Goal: Transaction & Acquisition: Obtain resource

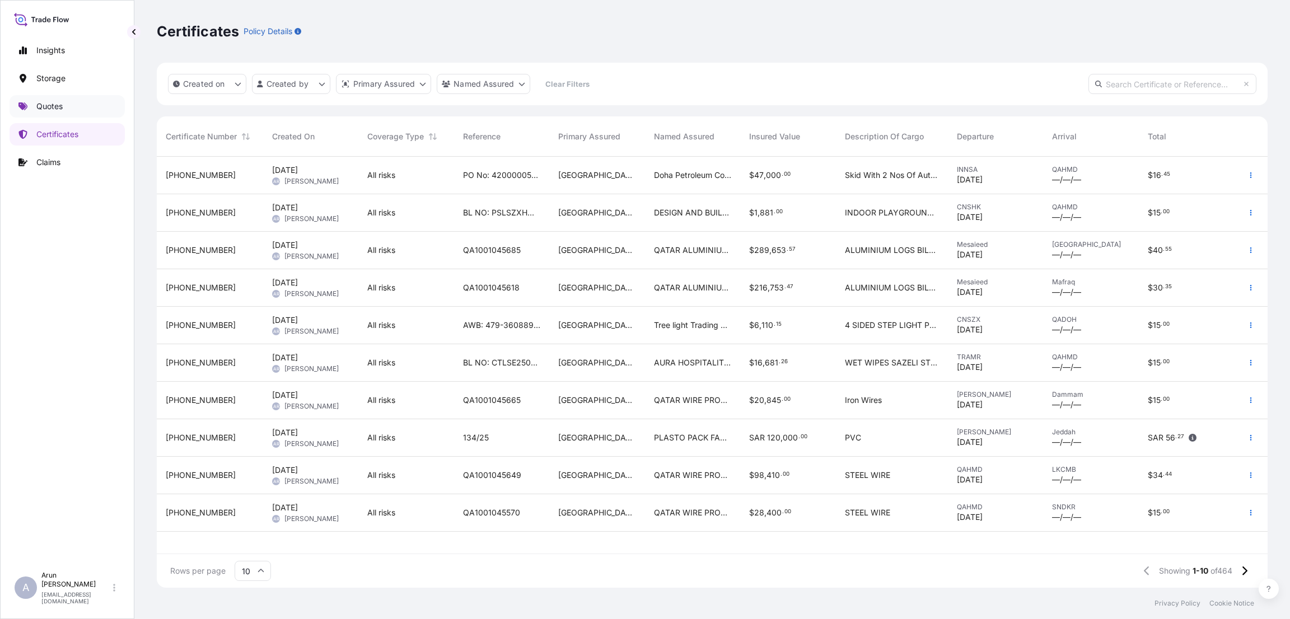
scroll to position [424, 1098]
click at [57, 113] on link "Quotes" at bounding box center [67, 106] width 115 height 22
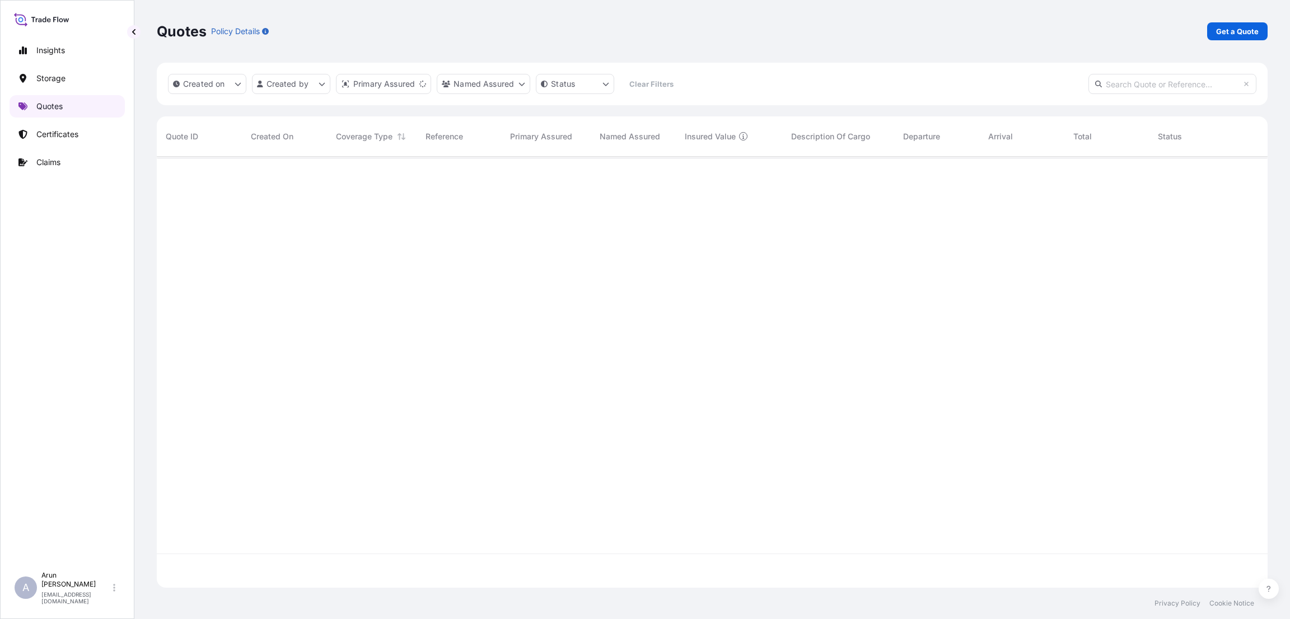
scroll to position [424, 1098]
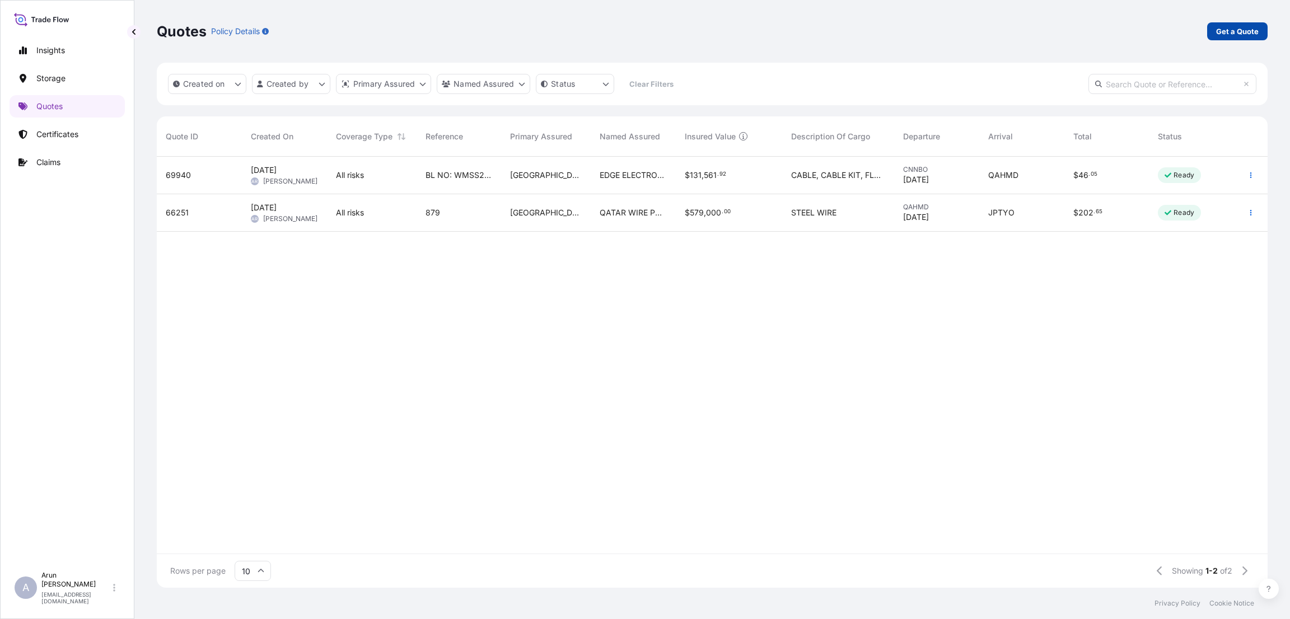
click at [1249, 30] on p "Get a Quote" at bounding box center [1237, 31] width 43 height 11
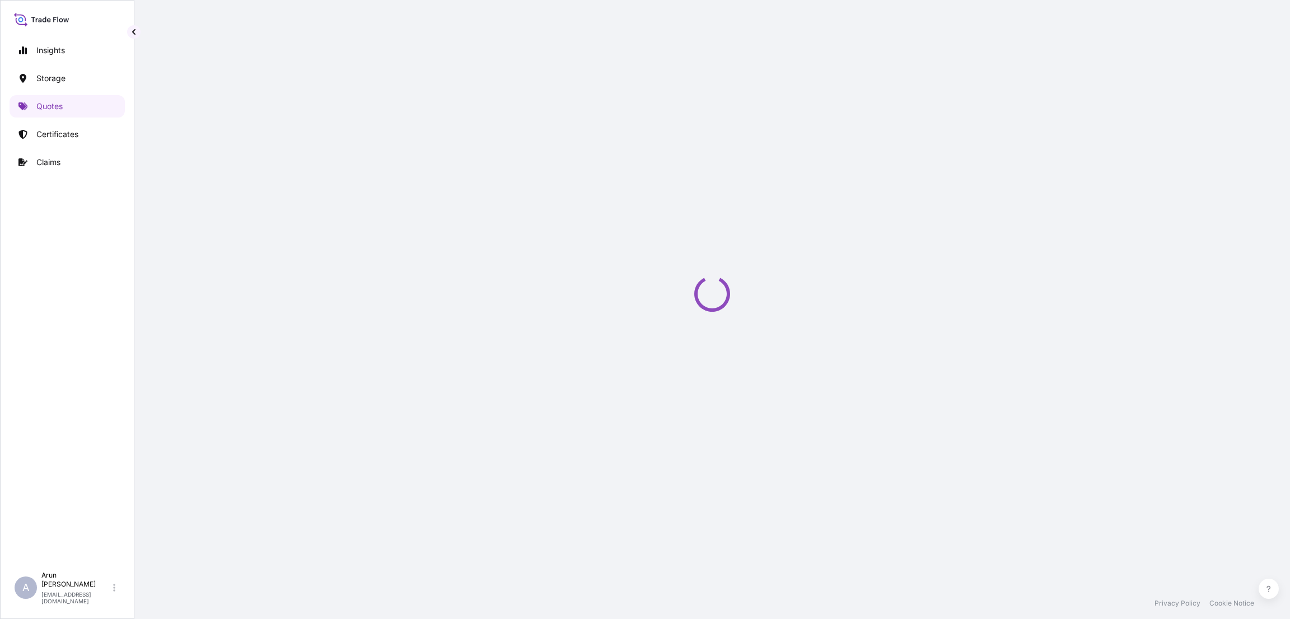
select select "Water"
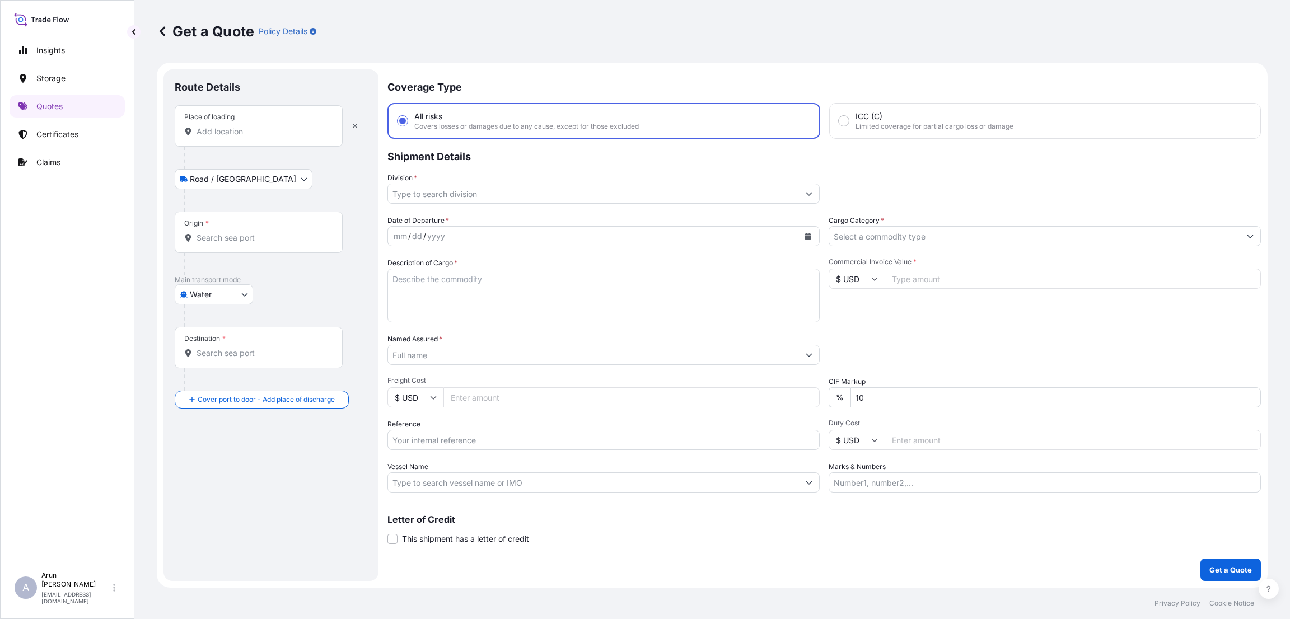
click at [270, 126] on input "Place of loading" at bounding box center [263, 131] width 132 height 11
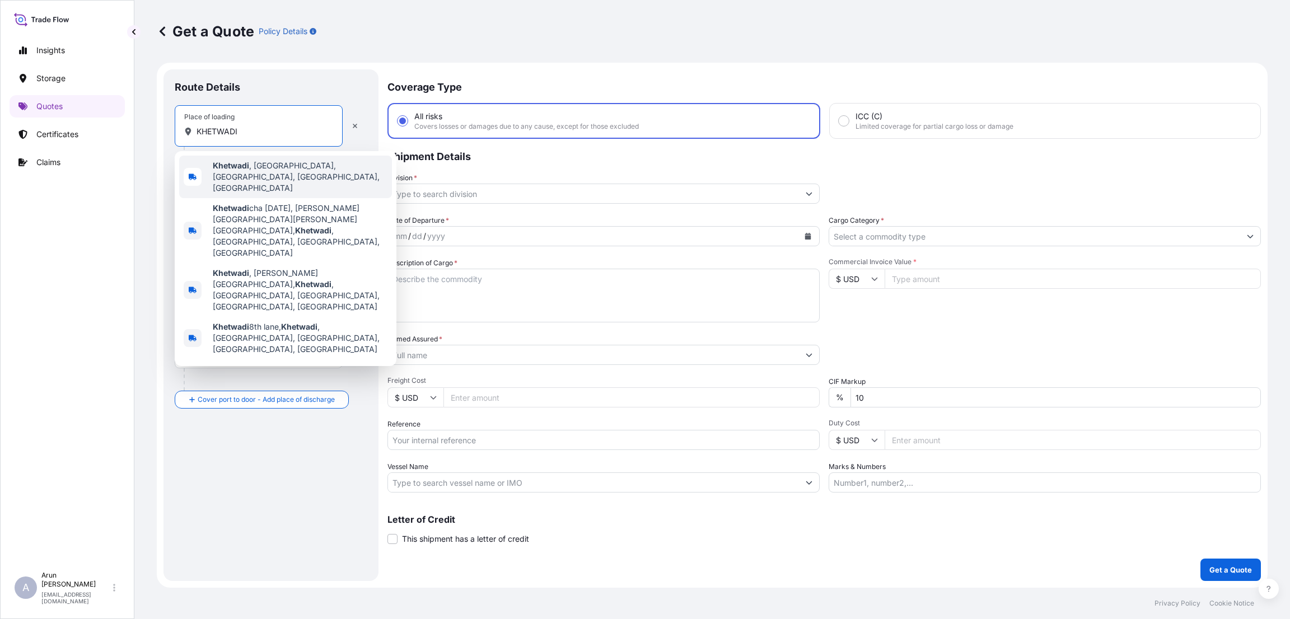
click at [266, 162] on span "Khetwadi , [GEOGRAPHIC_DATA], [GEOGRAPHIC_DATA], [GEOGRAPHIC_DATA], [GEOGRAPHIC…" at bounding box center [300, 177] width 175 height 34
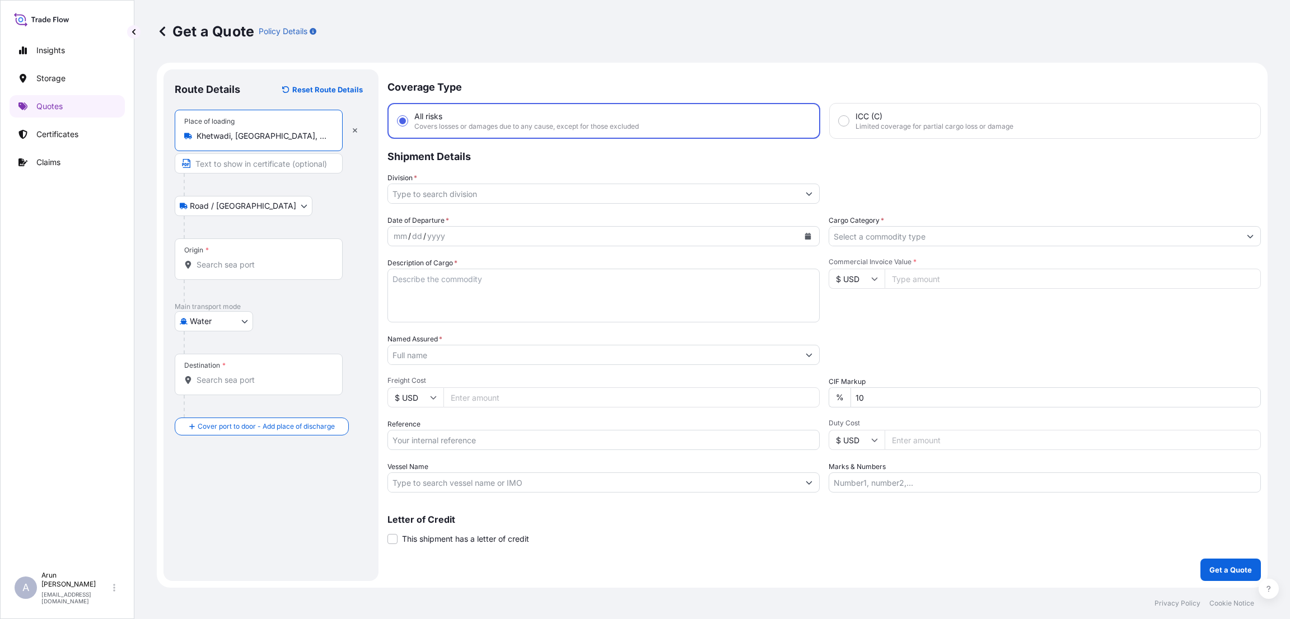
type input "Khetwadi, [GEOGRAPHIC_DATA], [GEOGRAPHIC_DATA], [GEOGRAPHIC_DATA], [GEOGRAPHIC_…"
click at [265, 161] on input "Text to appear on certificate" at bounding box center [259, 163] width 168 height 20
type input "TRITON METAL & ALLOYS"
click at [242, 266] on input "Origin *" at bounding box center [263, 264] width 132 height 11
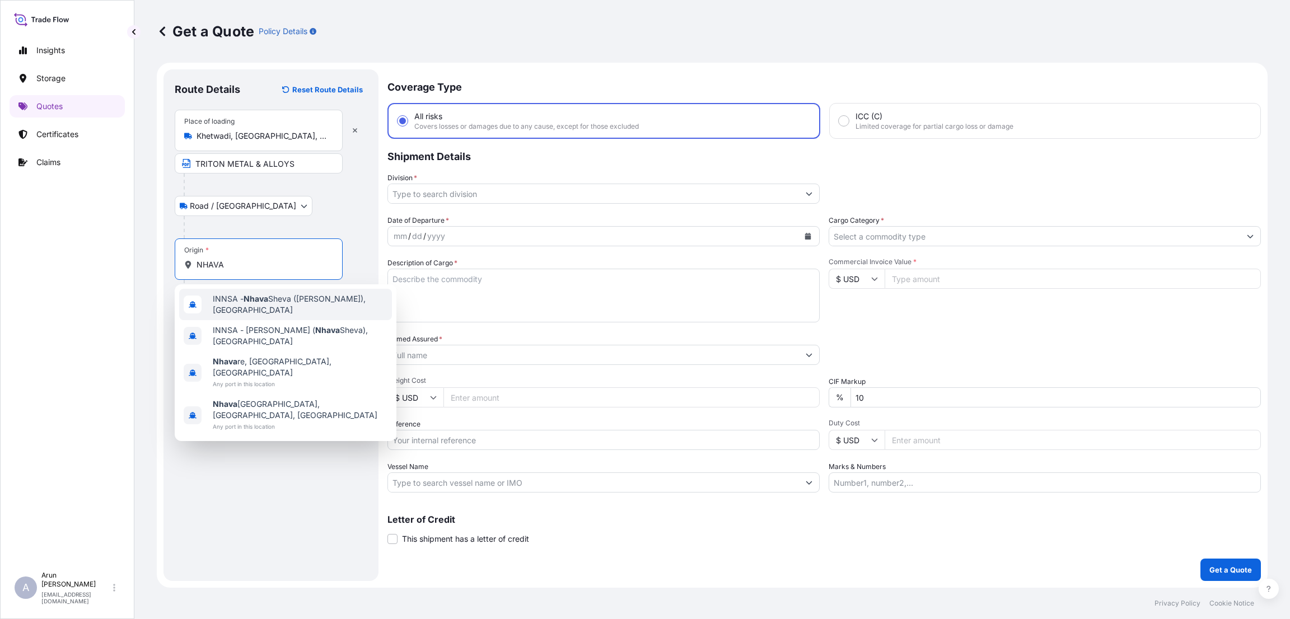
click at [267, 292] on div "INNSA - [GEOGRAPHIC_DATA] ([PERSON_NAME]), [GEOGRAPHIC_DATA]" at bounding box center [285, 304] width 213 height 31
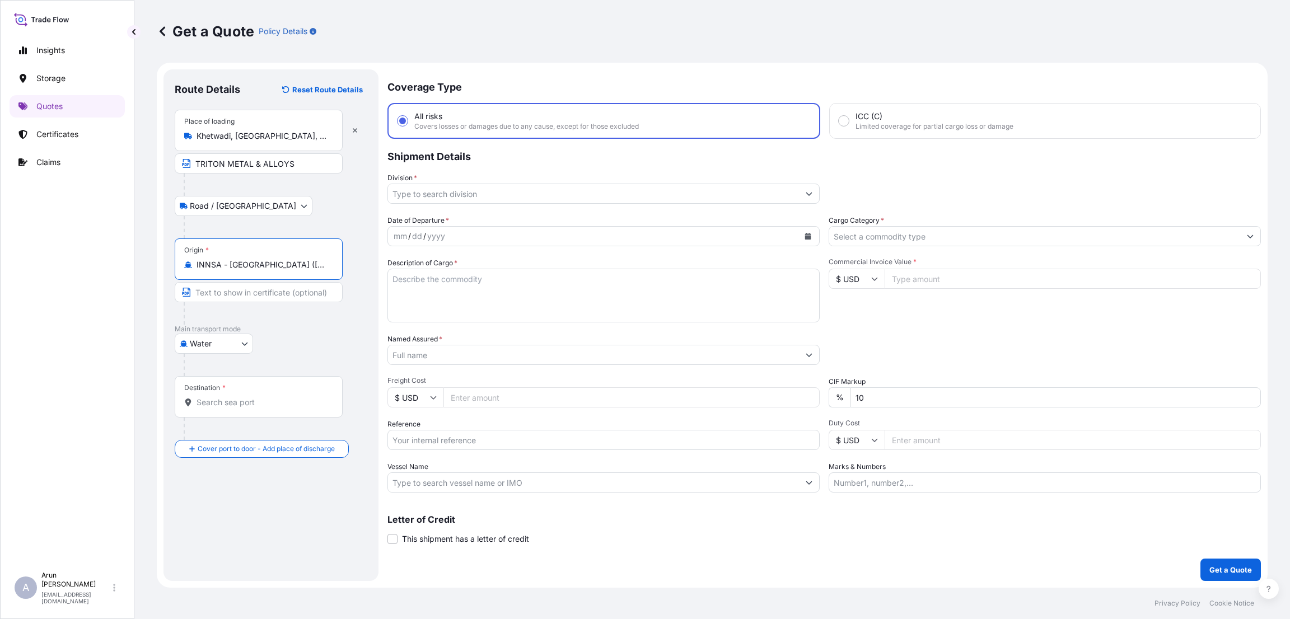
type input "INNSA - [GEOGRAPHIC_DATA] ([PERSON_NAME]), [GEOGRAPHIC_DATA]"
click at [226, 398] on input "Destination *" at bounding box center [263, 402] width 132 height 11
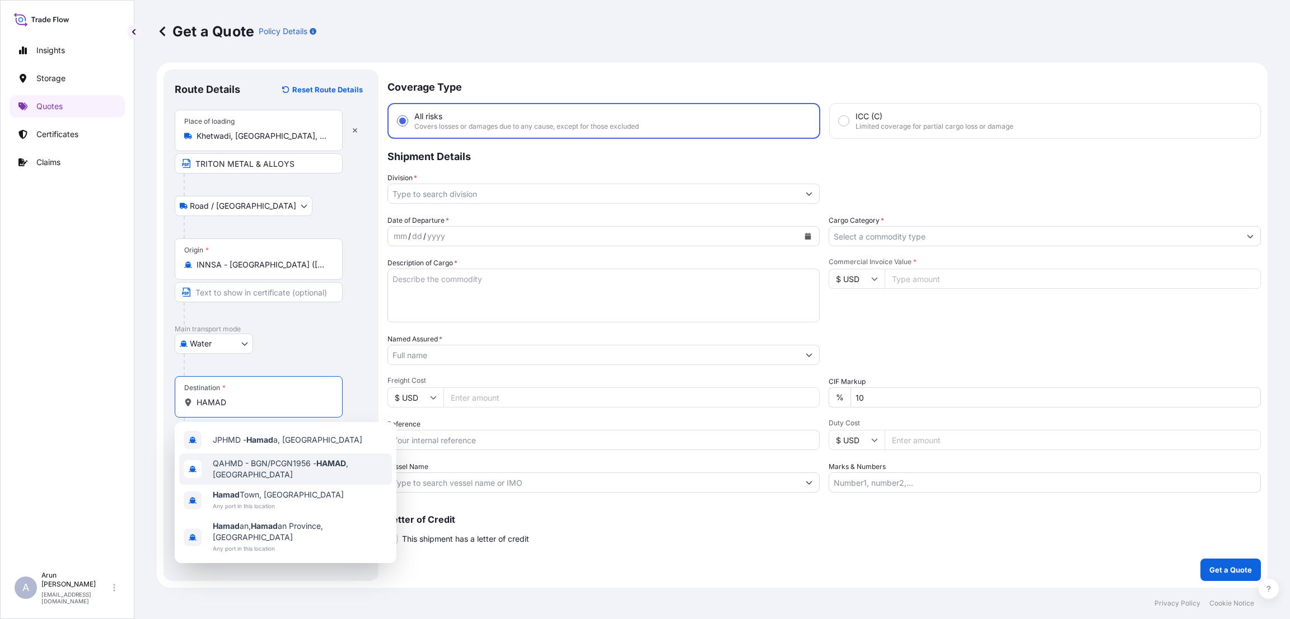
click at [268, 464] on span "QAHMD - BGN/PCGN1956 - HAMAD , [GEOGRAPHIC_DATA]" at bounding box center [300, 469] width 175 height 22
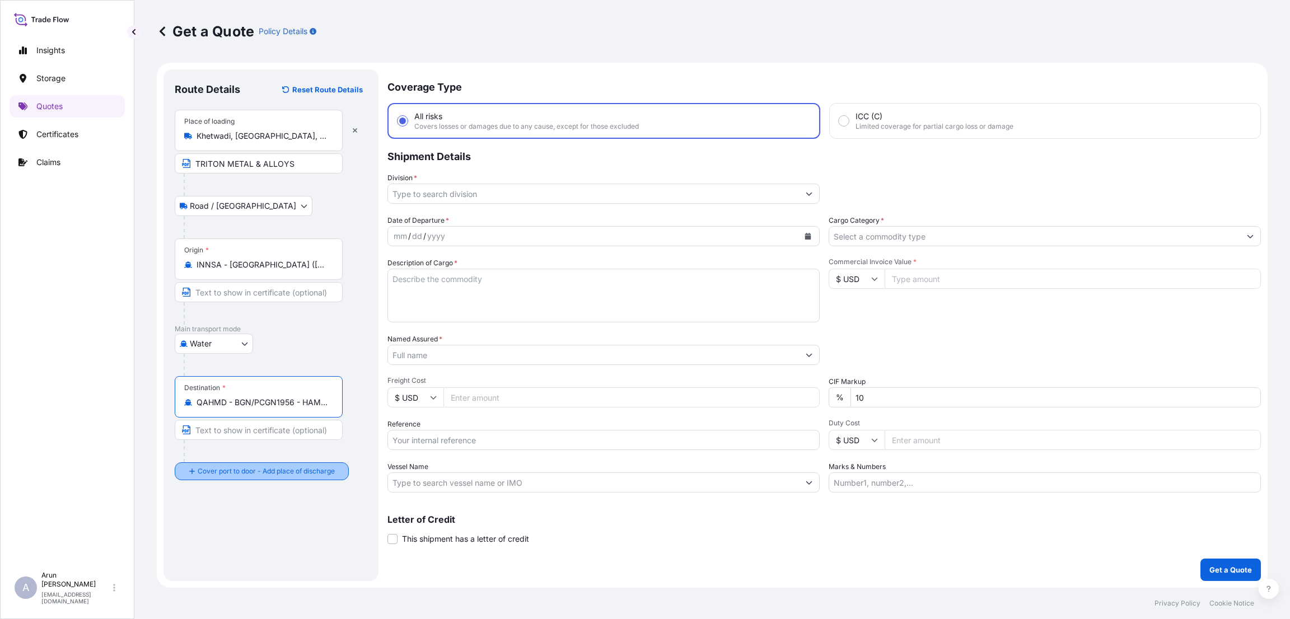
type input "QAHMD - BGN/PCGN1956 - HAMAD, [GEOGRAPHIC_DATA]"
click at [230, 531] on input "Place of Discharge" at bounding box center [263, 531] width 132 height 11
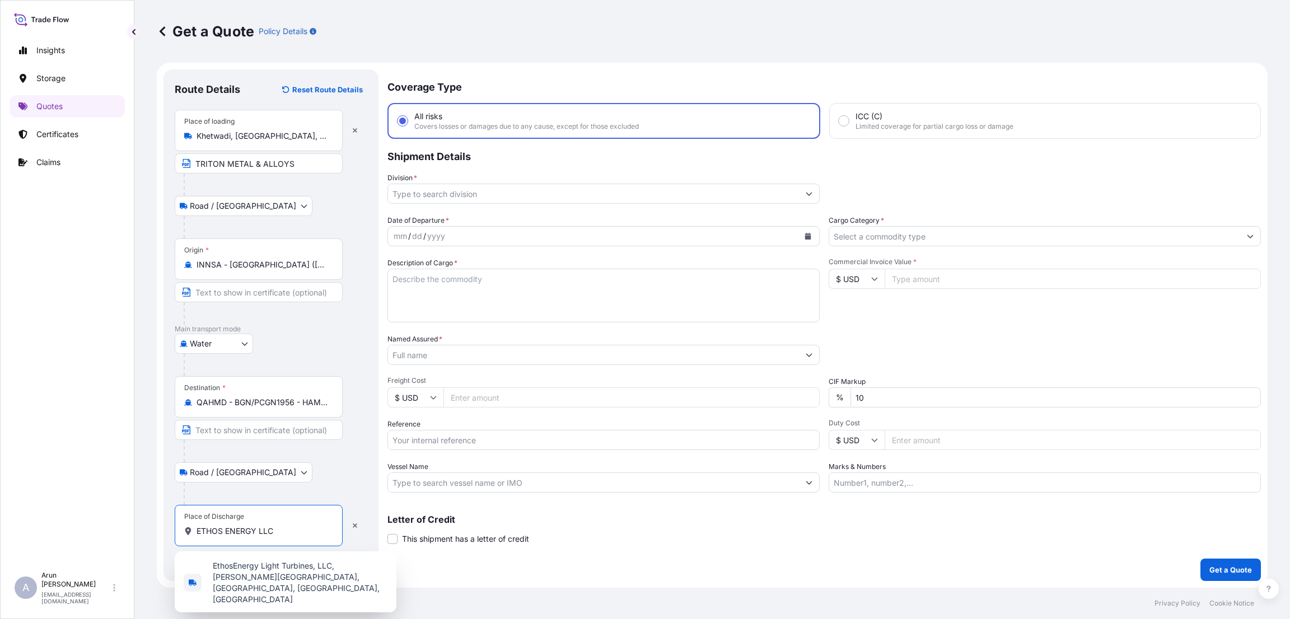
type input "ETHOS ENERGY LLC"
click at [309, 478] on div "Road / [GEOGRAPHIC_DATA] / Inland" at bounding box center [271, 473] width 193 height 20
drag, startPoint x: 291, startPoint y: 531, endPoint x: 180, endPoint y: 534, distance: 110.3
click at [182, 535] on div "Place of Discharge ETHOS ENERGY LLC" at bounding box center [259, 525] width 168 height 41
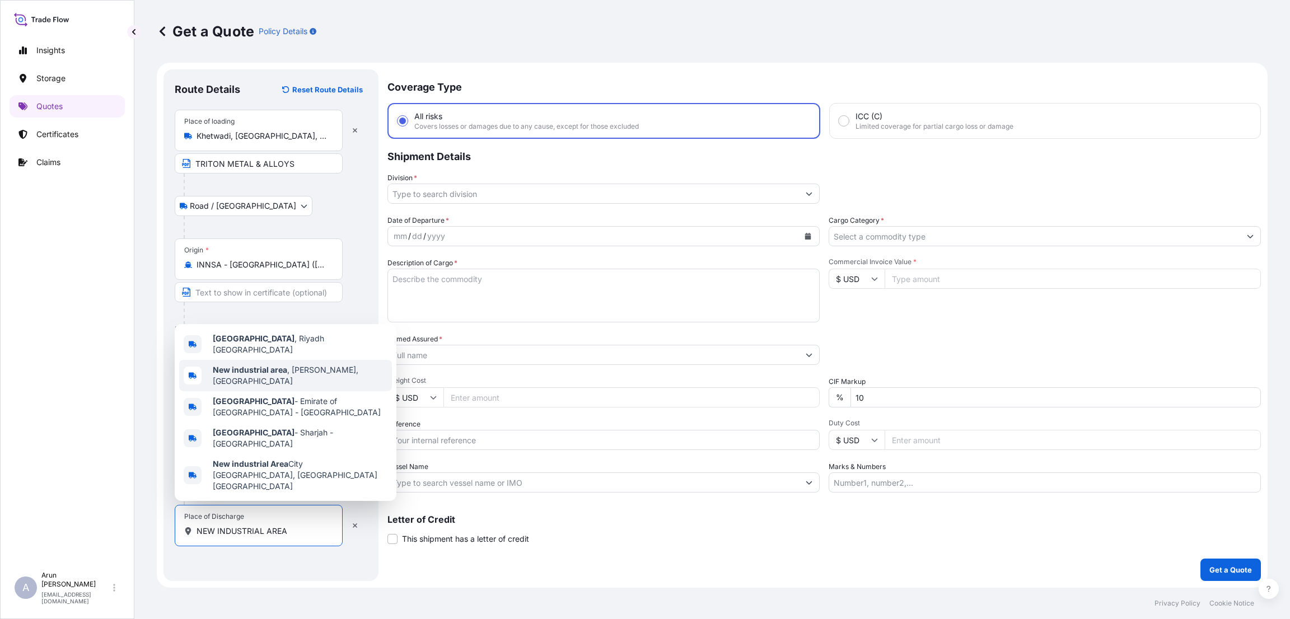
click at [317, 387] on span "New industrial area , [GEOGRAPHIC_DATA], [GEOGRAPHIC_DATA]" at bounding box center [300, 376] width 175 height 22
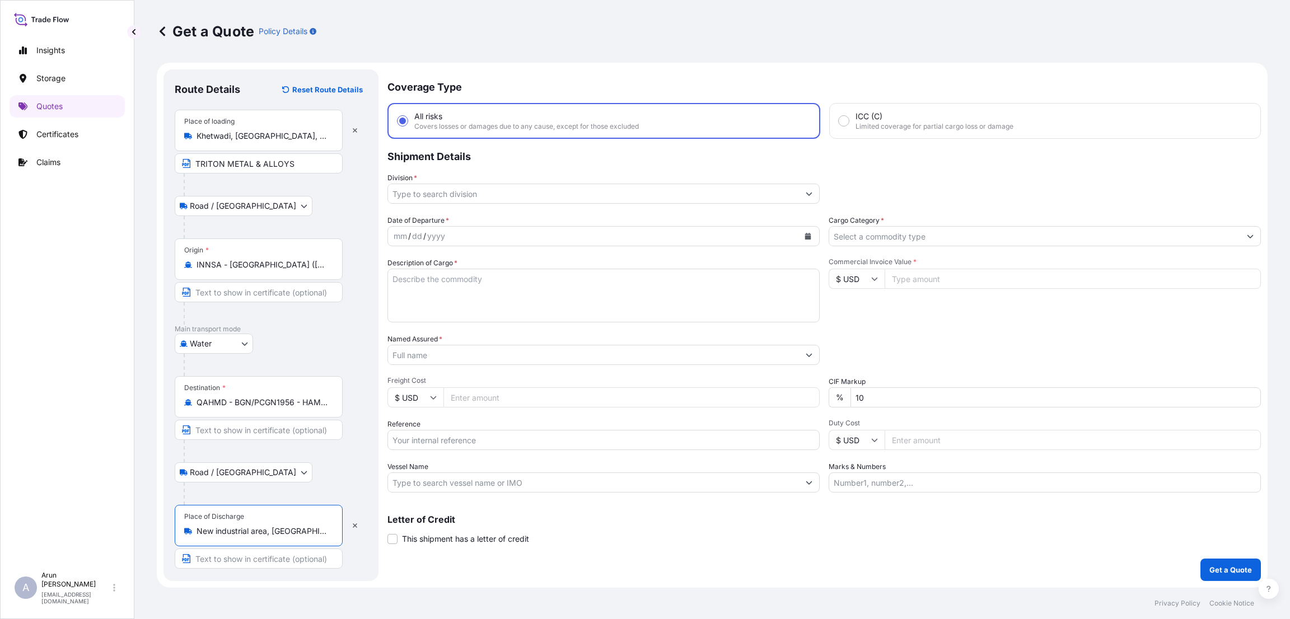
type input "New industrial area, [GEOGRAPHIC_DATA], [GEOGRAPHIC_DATA]"
click at [234, 559] on input "Text to appear on certificate" at bounding box center [259, 559] width 168 height 20
paste input "ETHOS ENERGY LLC"
type input "ETHOS ENERGY LLC"
click at [462, 188] on input "Division *" at bounding box center [593, 194] width 411 height 20
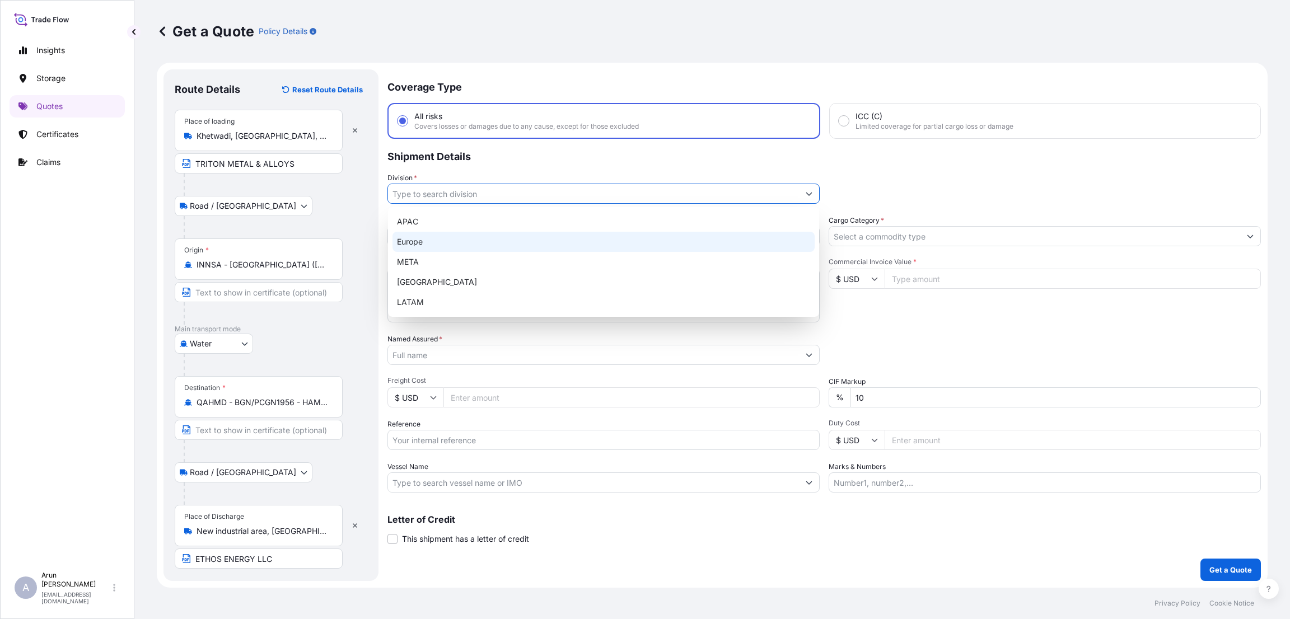
click at [462, 250] on div "Europe" at bounding box center [604, 242] width 422 height 20
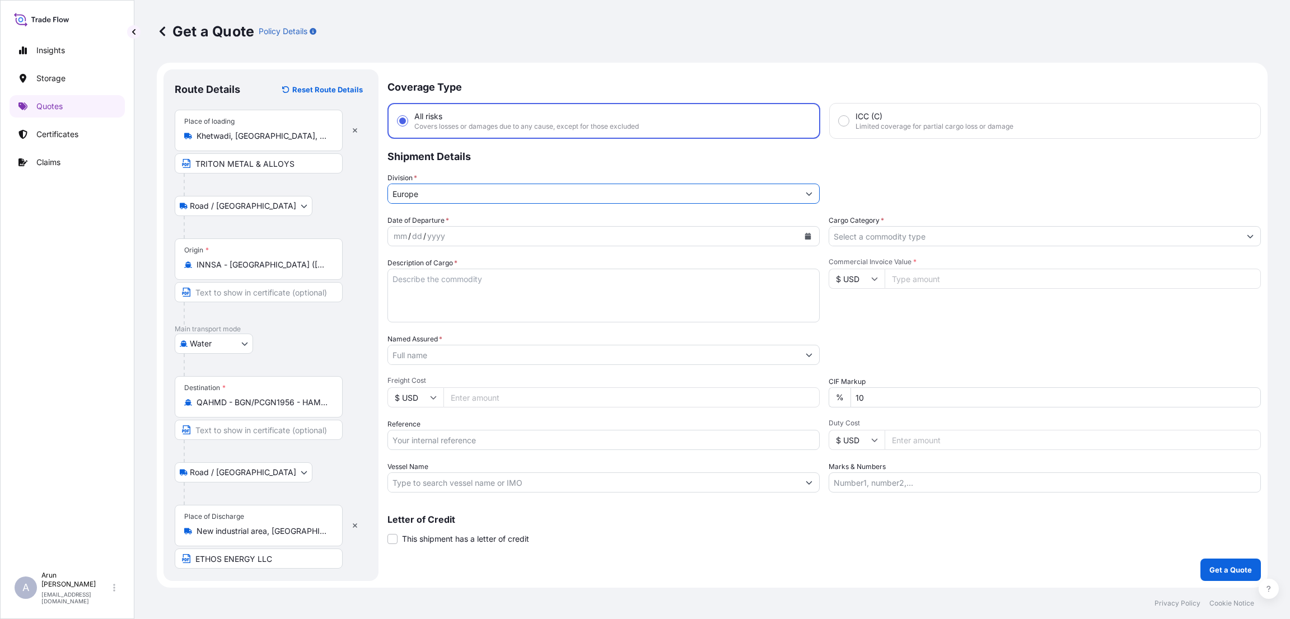
click at [525, 186] on input "Europe" at bounding box center [593, 194] width 411 height 20
click at [614, 188] on input "Europe" at bounding box center [593, 194] width 411 height 20
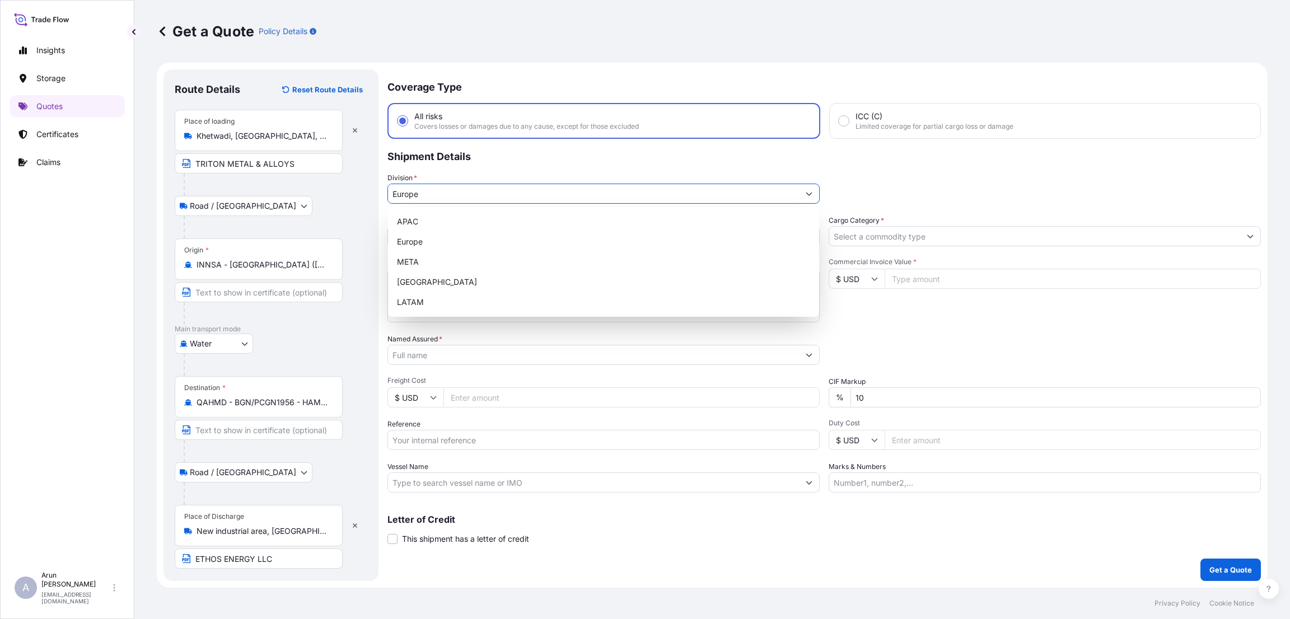
click at [810, 193] on icon "Show suggestions" at bounding box center [809, 194] width 6 height 3
click at [526, 262] on div "META" at bounding box center [604, 262] width 422 height 20
type input "META"
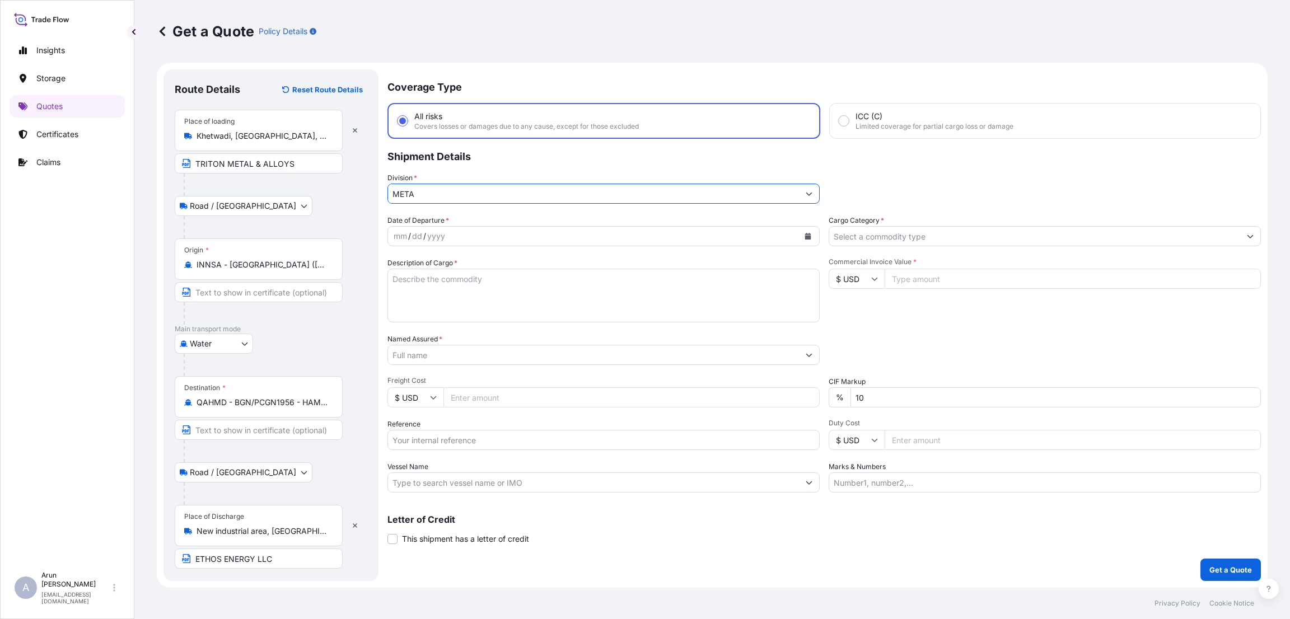
click at [462, 234] on div "mm / dd / yyyy" at bounding box center [593, 236] width 411 height 20
click at [807, 235] on icon "Calendar" at bounding box center [808, 236] width 6 height 7
click at [429, 350] on div "15" at bounding box center [428, 351] width 20 height 20
click at [969, 238] on input "Cargo Category *" at bounding box center [1034, 236] width 411 height 20
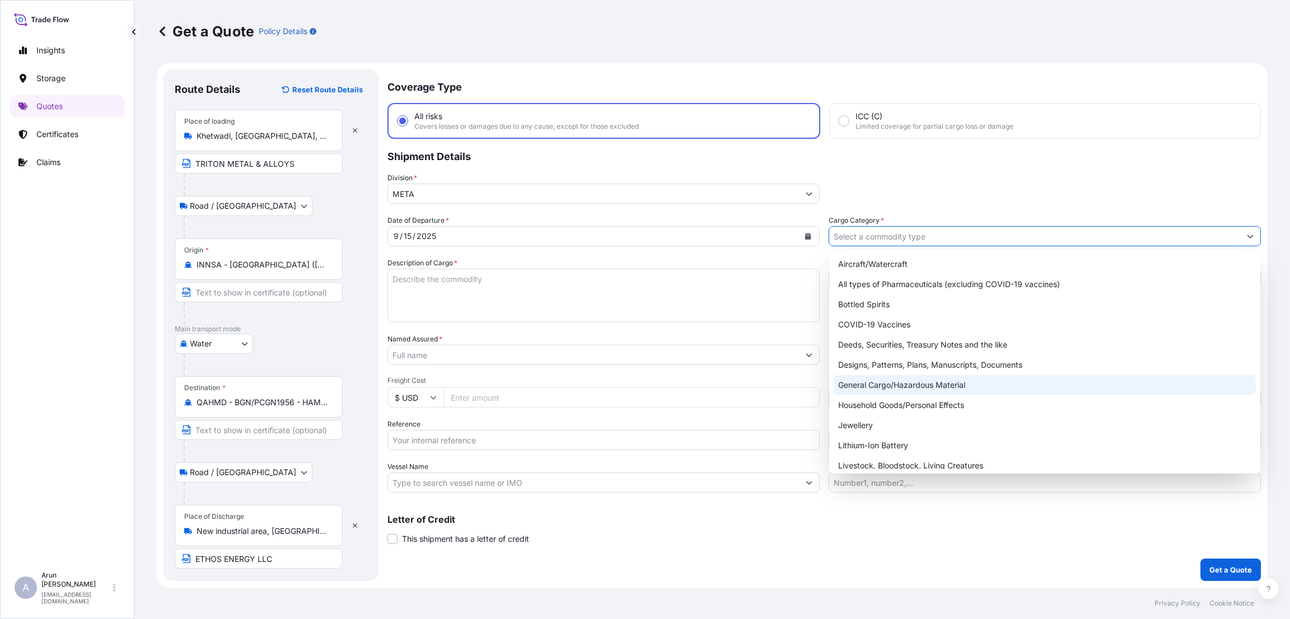
click at [940, 381] on div "General Cargo/Hazardous Material" at bounding box center [1045, 385] width 422 height 20
type input "General Cargo/Hazardous Material"
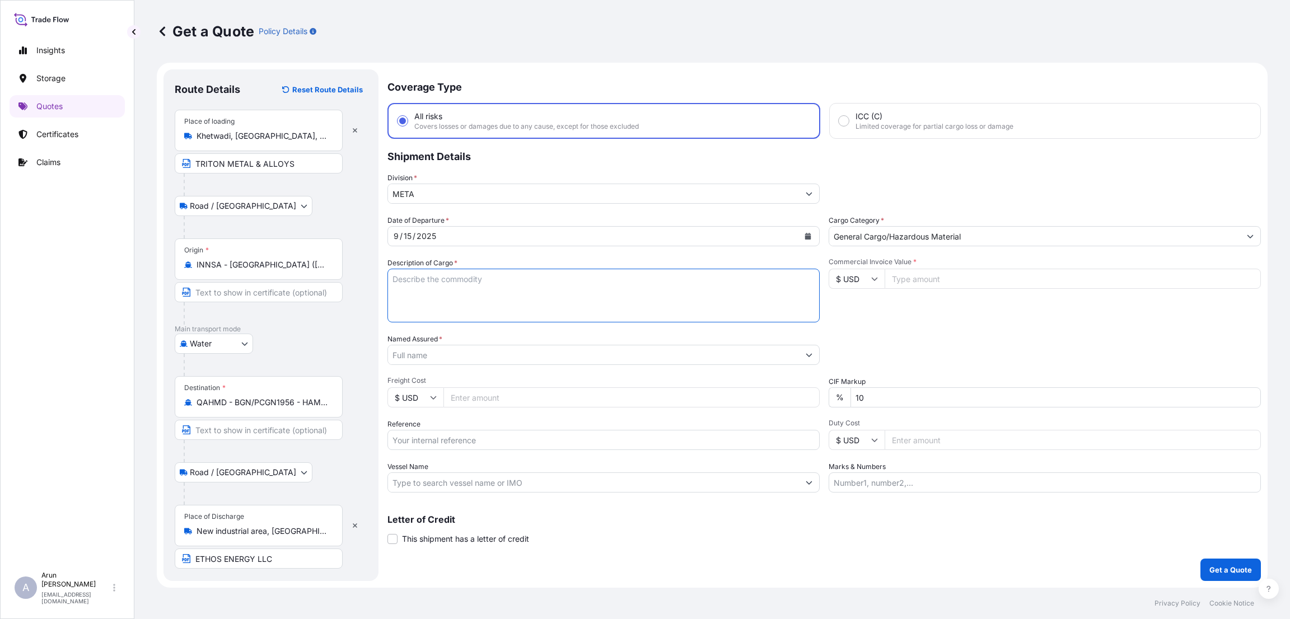
click at [426, 279] on textarea "Description of Cargo *" at bounding box center [603, 296] width 432 height 54
type textarea "ROUND BAR"
click at [909, 277] on input "Commercial Invoice Value *" at bounding box center [1073, 279] width 376 height 20
type input "16837.23"
click at [489, 398] on input "Freight Cost" at bounding box center [631, 397] width 376 height 20
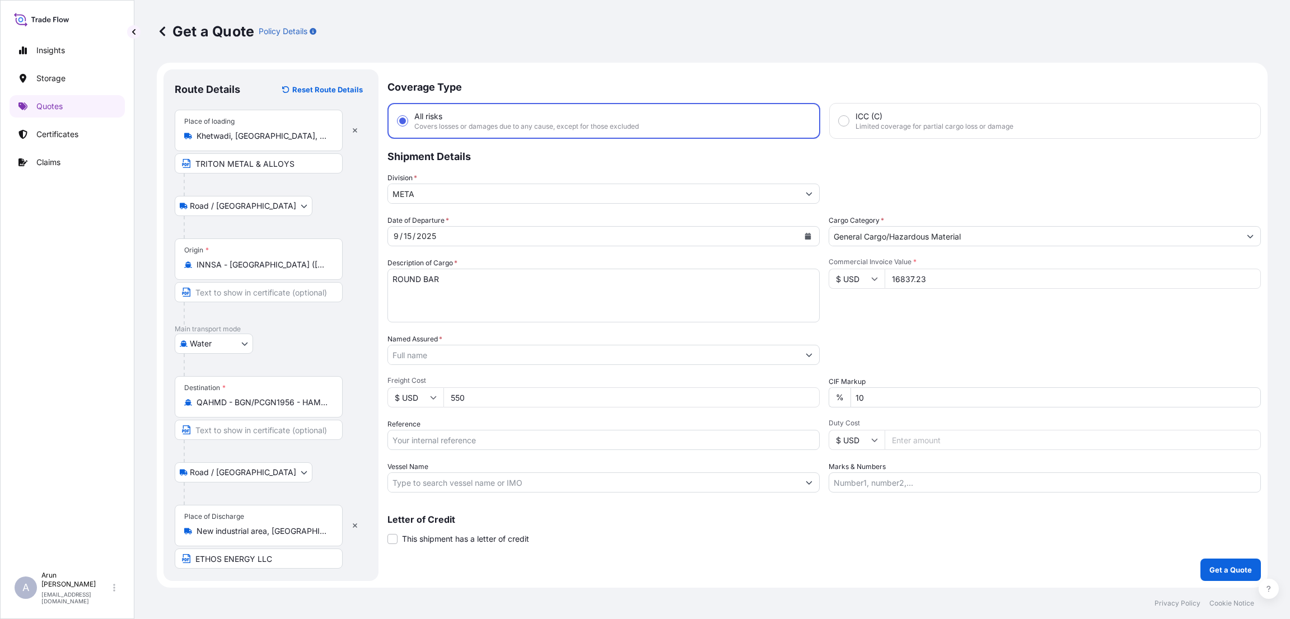
type input "550"
drag, startPoint x: 282, startPoint y: 566, endPoint x: 142, endPoint y: 559, distance: 139.6
click at [142, 559] on div "Get a Quote Policy Details Route Details Reset Route Details Place of loading […" at bounding box center [712, 294] width 1156 height 588
click at [434, 354] on input "Named Assured *" at bounding box center [593, 355] width 411 height 20
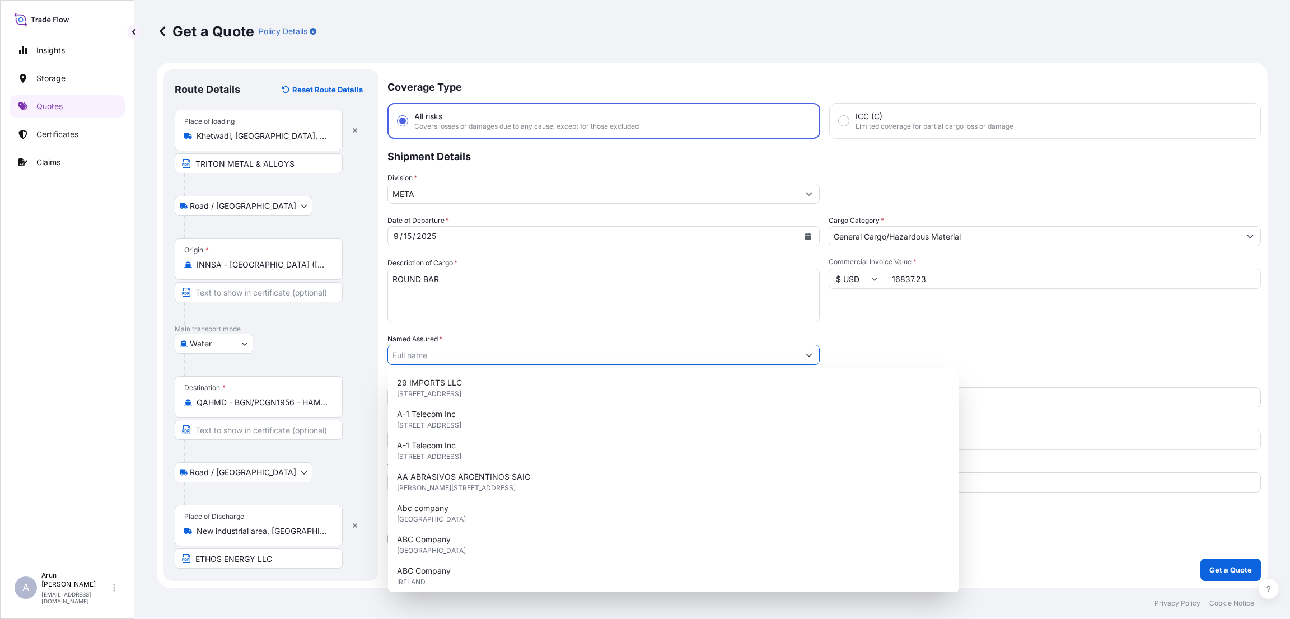
paste input "ETHOS ENERGY LLC"
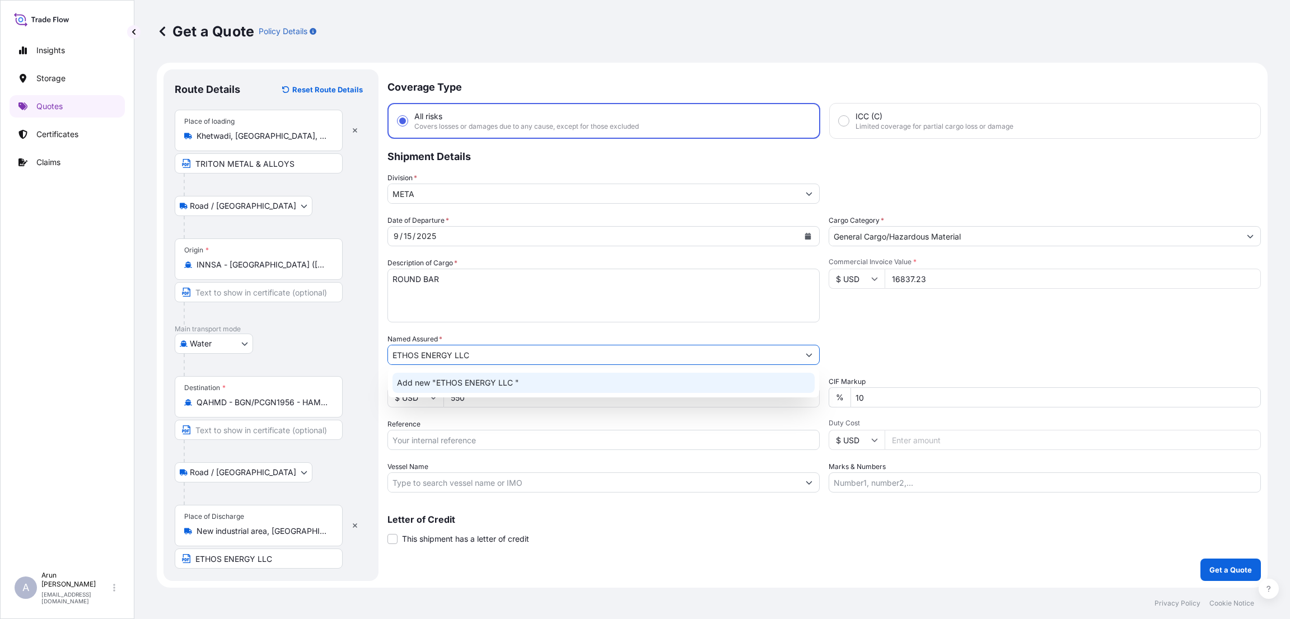
click at [482, 381] on span "Add new "ETHOS ENERGY LLC "" at bounding box center [458, 382] width 122 height 11
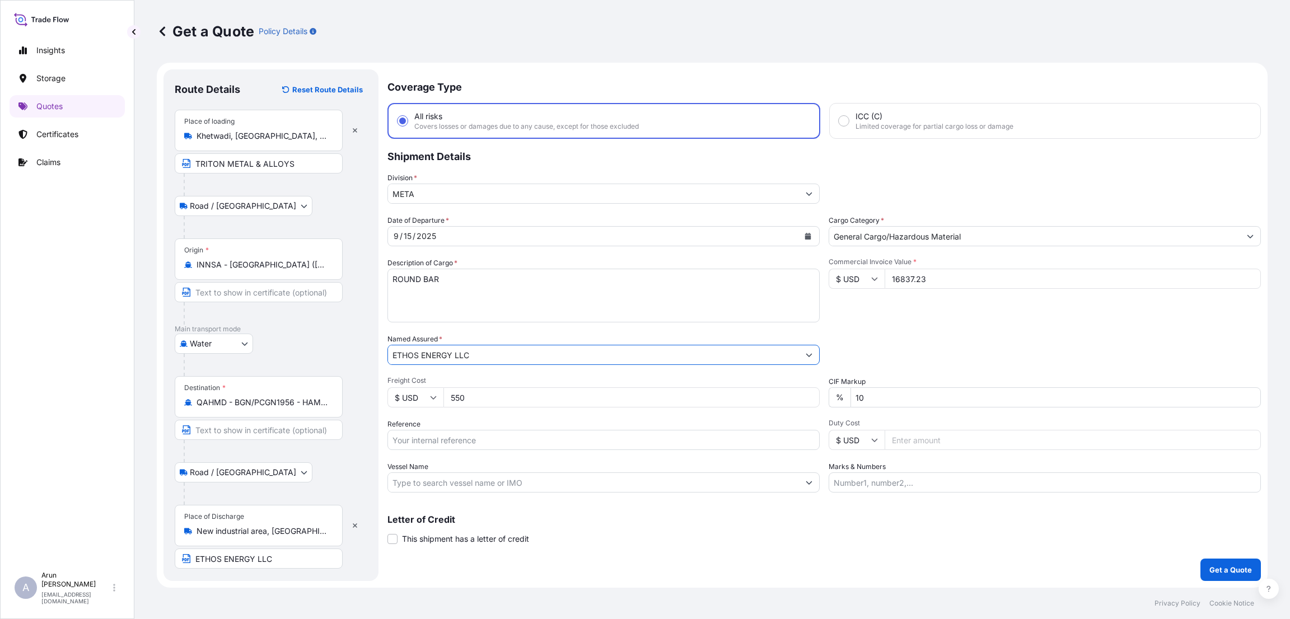
type input "ETHOS ENERGY LLC"
drag, startPoint x: 879, startPoint y: 394, endPoint x: 807, endPoint y: 394, distance: 71.7
click at [807, 394] on div "Date of Departure * [DATE] Cargo Category * General Cargo/Hazardous Material De…" at bounding box center [824, 354] width 874 height 278
type input "0"
click at [492, 438] on input "Reference" at bounding box center [603, 440] width 432 height 20
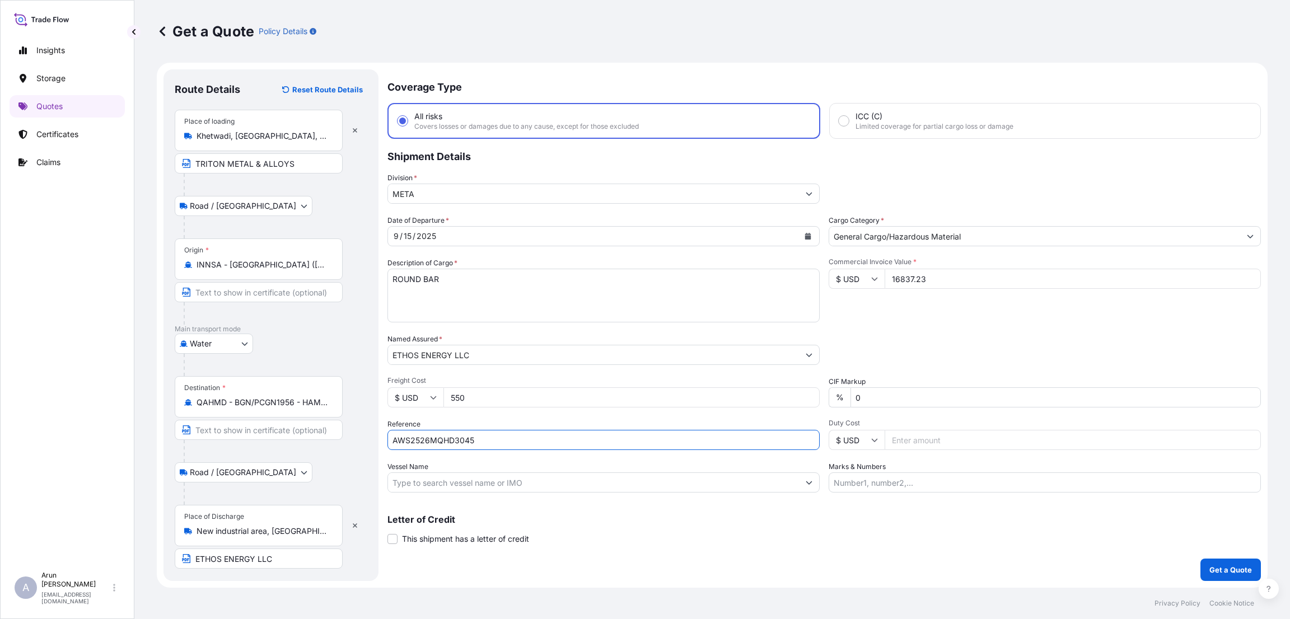
type input "AWS2526MQHD3045"
click at [881, 478] on input "Marks & Numbers" at bounding box center [1045, 483] width 432 height 20
type input "INVOICE NUMBER:TMA/0987/25-26 DATE:[DATE]"
click at [1235, 572] on p "Get a Quote" at bounding box center [1231, 569] width 43 height 11
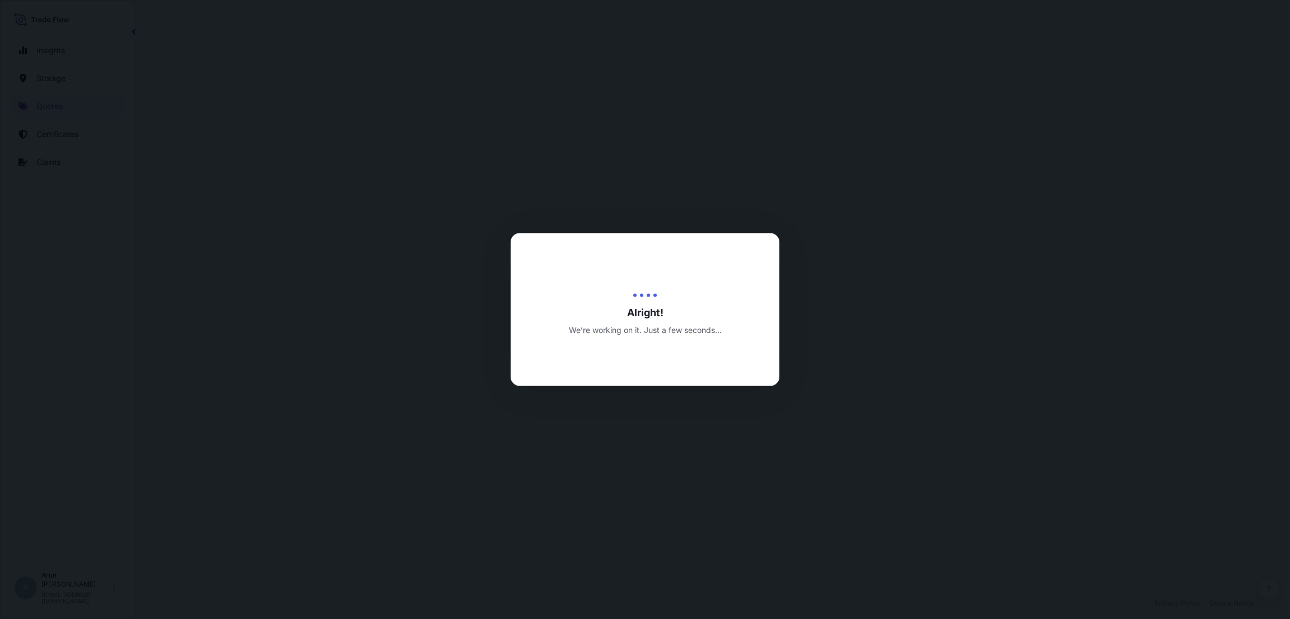
select select "Road / [GEOGRAPHIC_DATA]"
select select "Water"
select select "Road / [GEOGRAPHIC_DATA]"
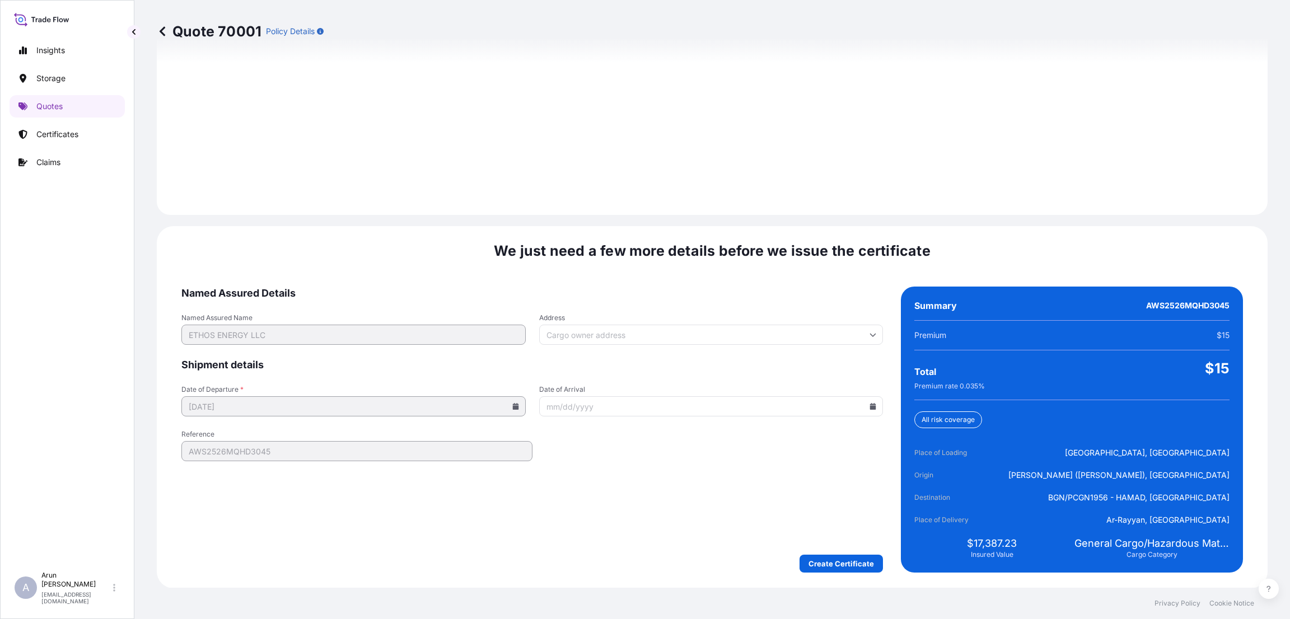
scroll to position [1594, 0]
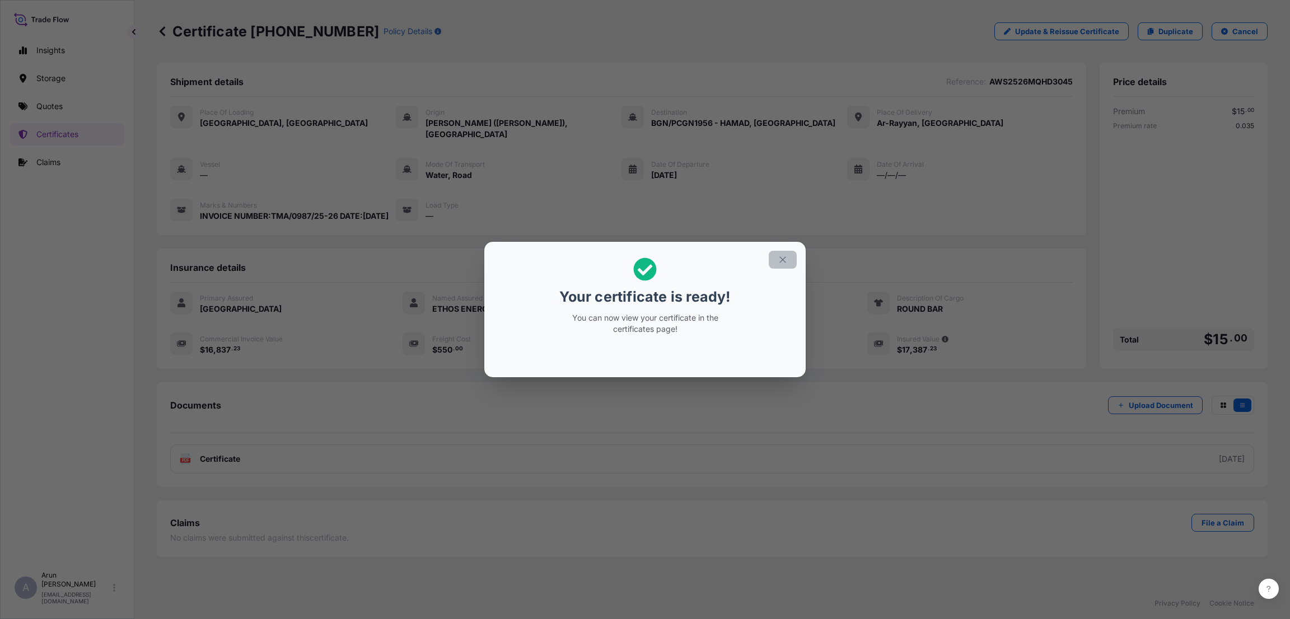
click at [782, 255] on icon "button" at bounding box center [783, 260] width 10 height 10
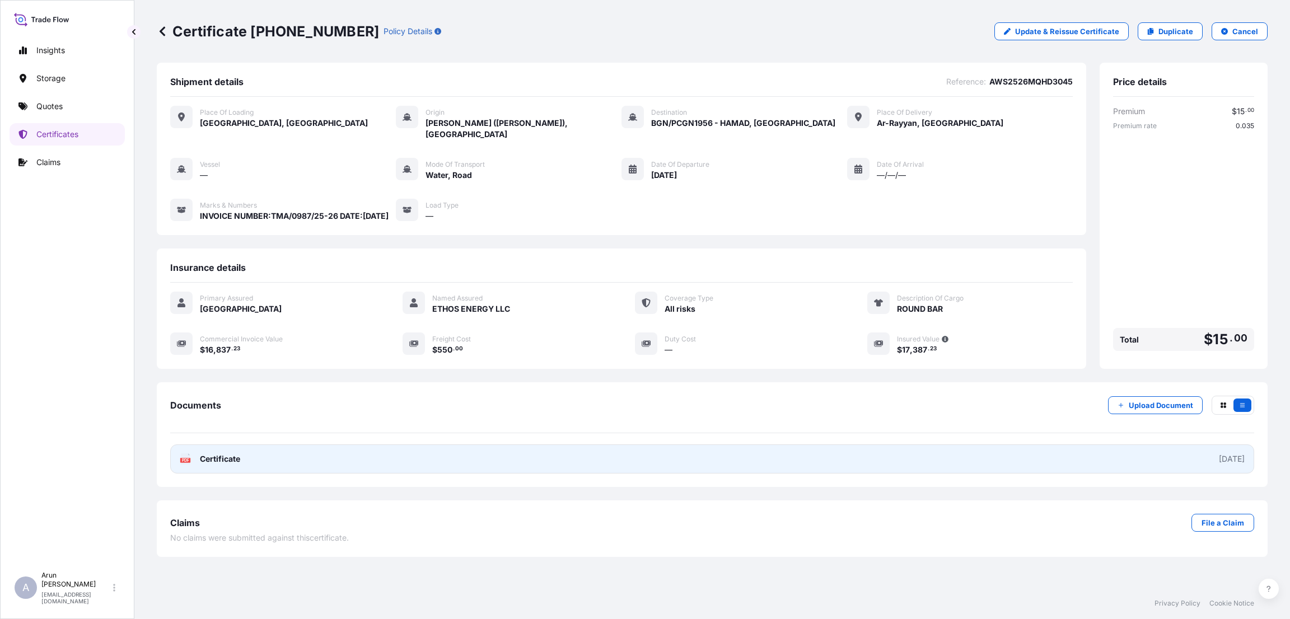
click at [896, 464] on link "PDF Certificate [DATE]" at bounding box center [712, 459] width 1084 height 29
